Goal: Task Accomplishment & Management: Manage account settings

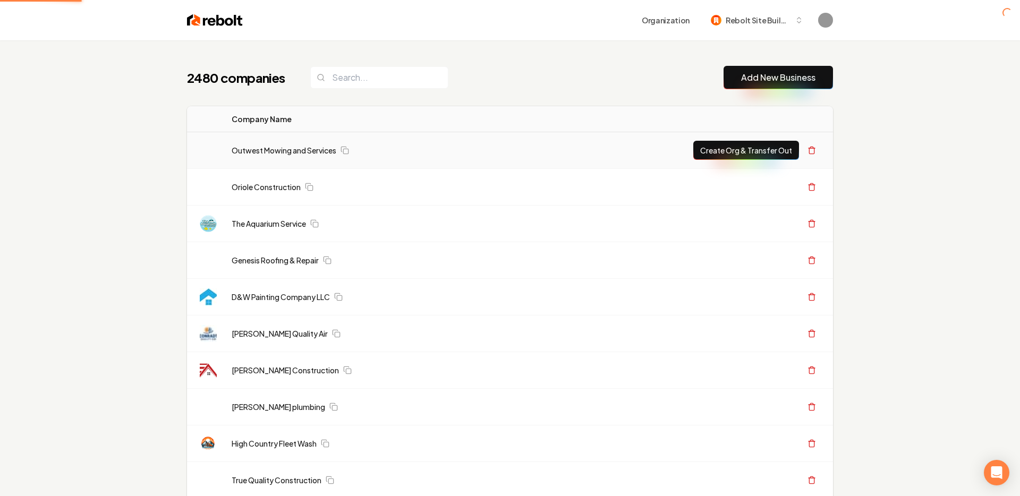
drag, startPoint x: 0, startPoint y: 0, endPoint x: 750, endPoint y: 155, distance: 766.3
click at [750, 155] on button "Create Org & Transfer Out" at bounding box center [746, 150] width 106 height 19
click at [582, 63] on body "Organization Rebolt Site Builder 2480 companies Add New Business Logo Company N…" at bounding box center [510, 248] width 1020 height 496
